Goal: Information Seeking & Learning: Learn about a topic

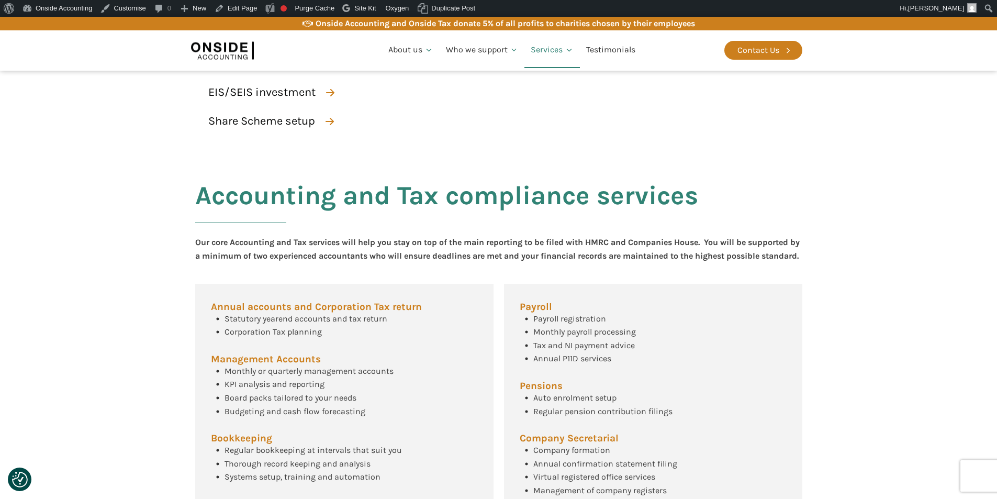
scroll to position [105, 0]
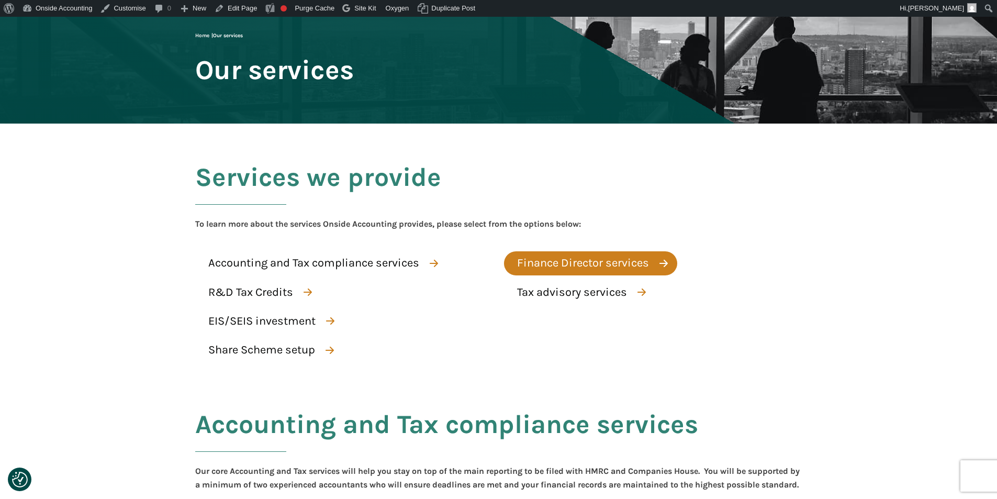
click at [568, 264] on div "Finance Director services" at bounding box center [583, 263] width 132 height 18
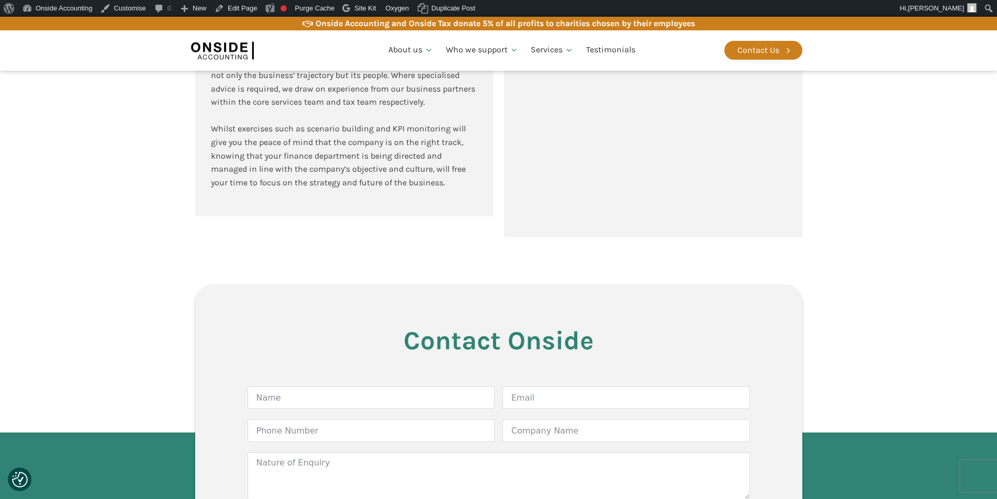
scroll to position [1308, 0]
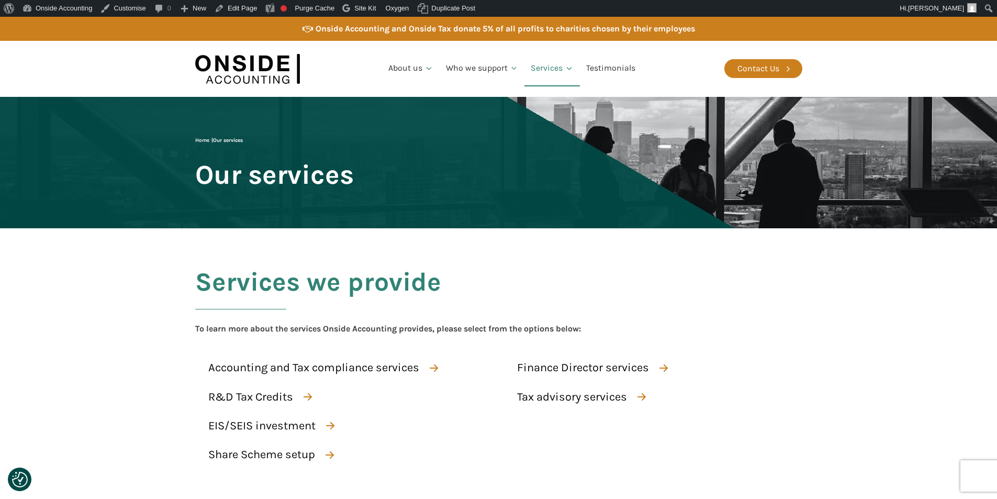
scroll to position [105, 0]
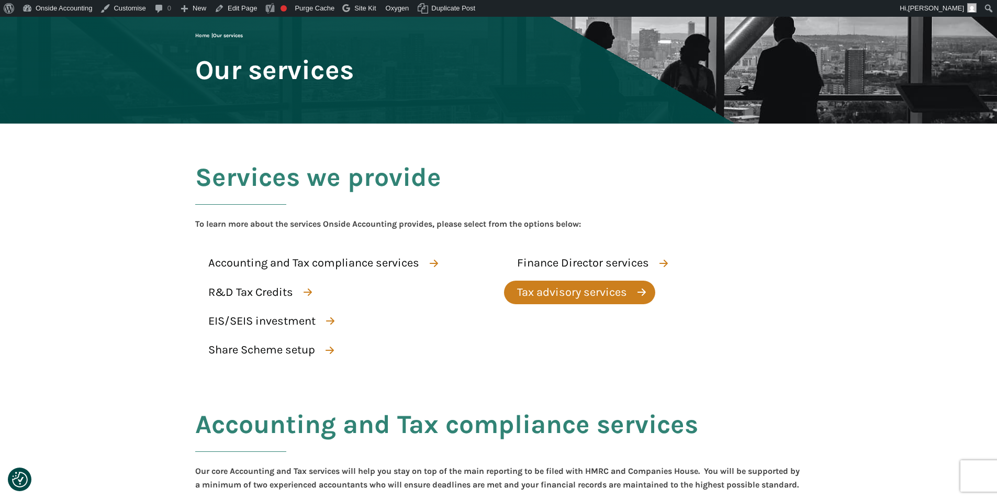
click at [531, 289] on div "Tax advisory services" at bounding box center [572, 292] width 110 height 18
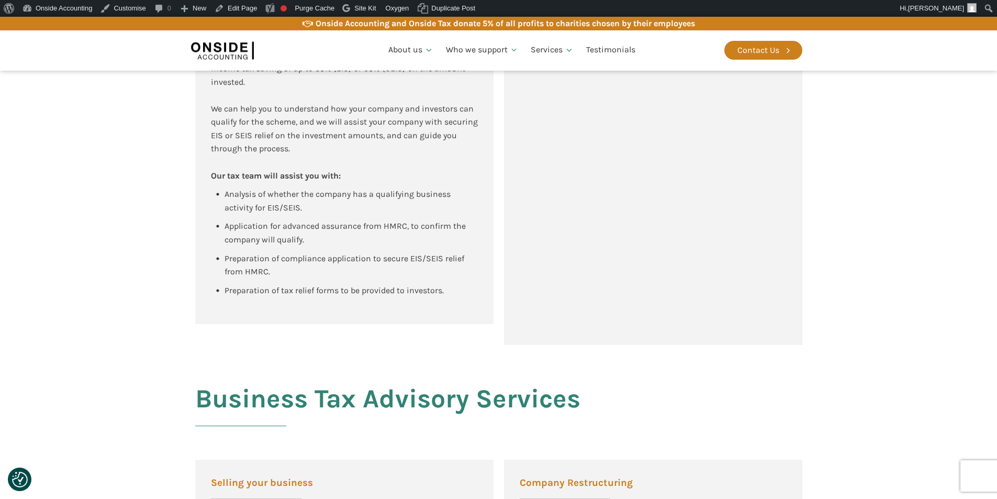
scroll to position [1046, 0]
